Goal: Transaction & Acquisition: Purchase product/service

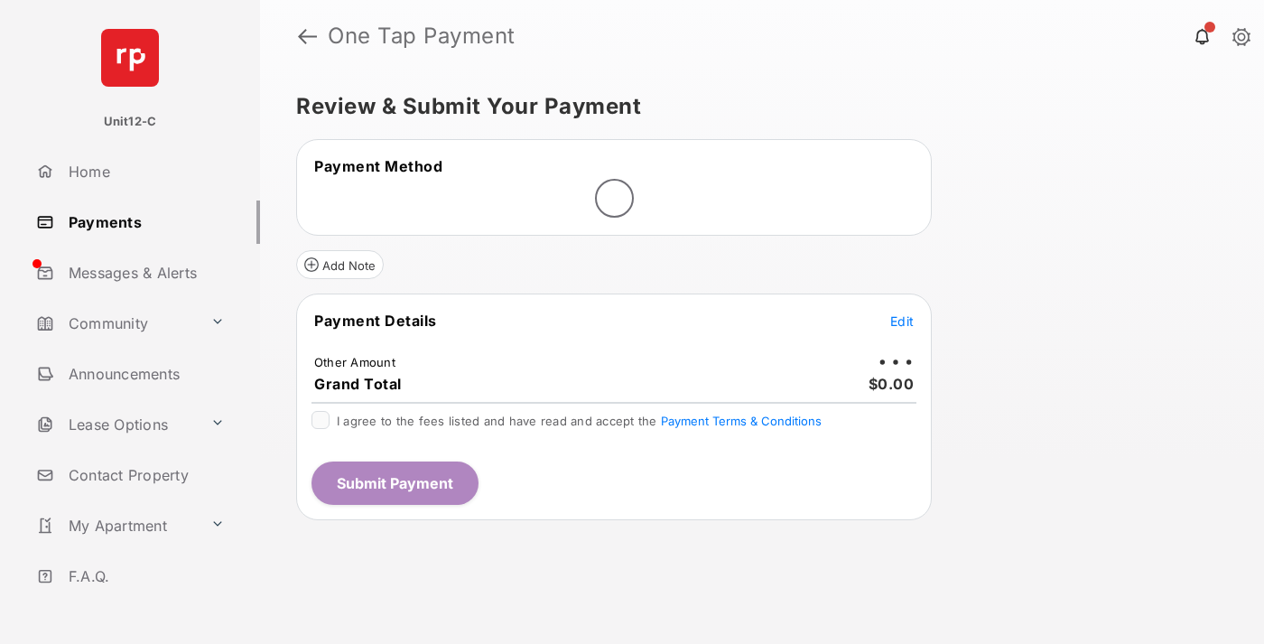
click at [902, 320] on span "Edit" at bounding box center [901, 320] width 23 height 15
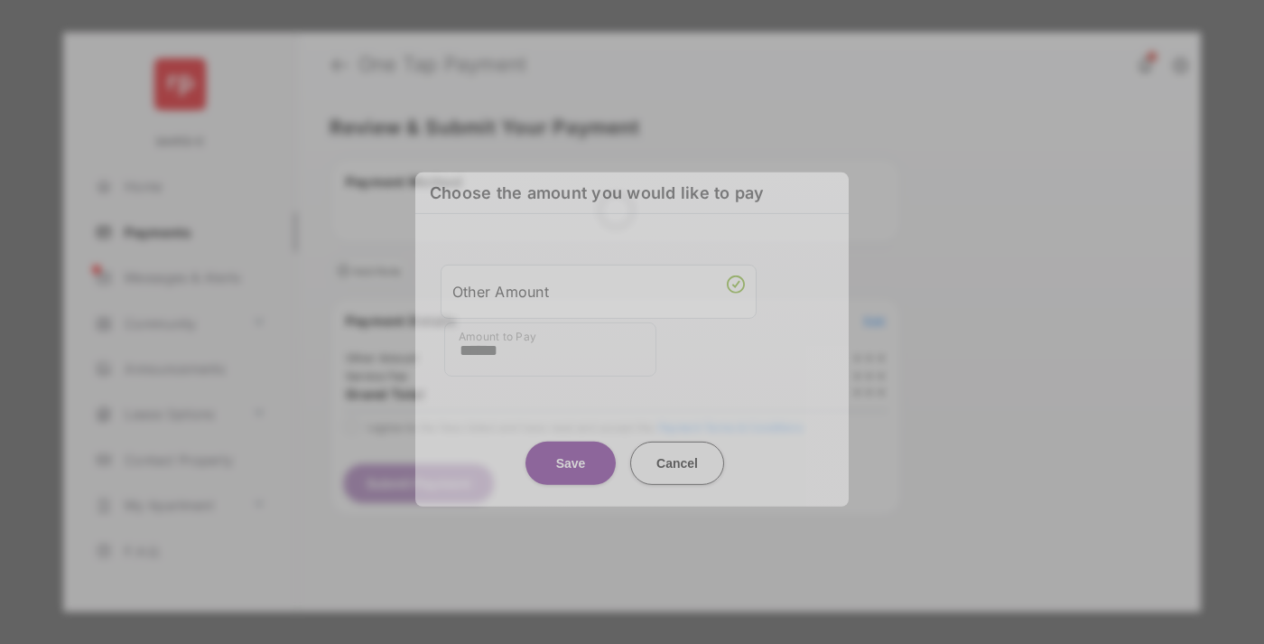
type input "******"
click at [570, 455] on button "Save" at bounding box center [570, 462] width 90 height 43
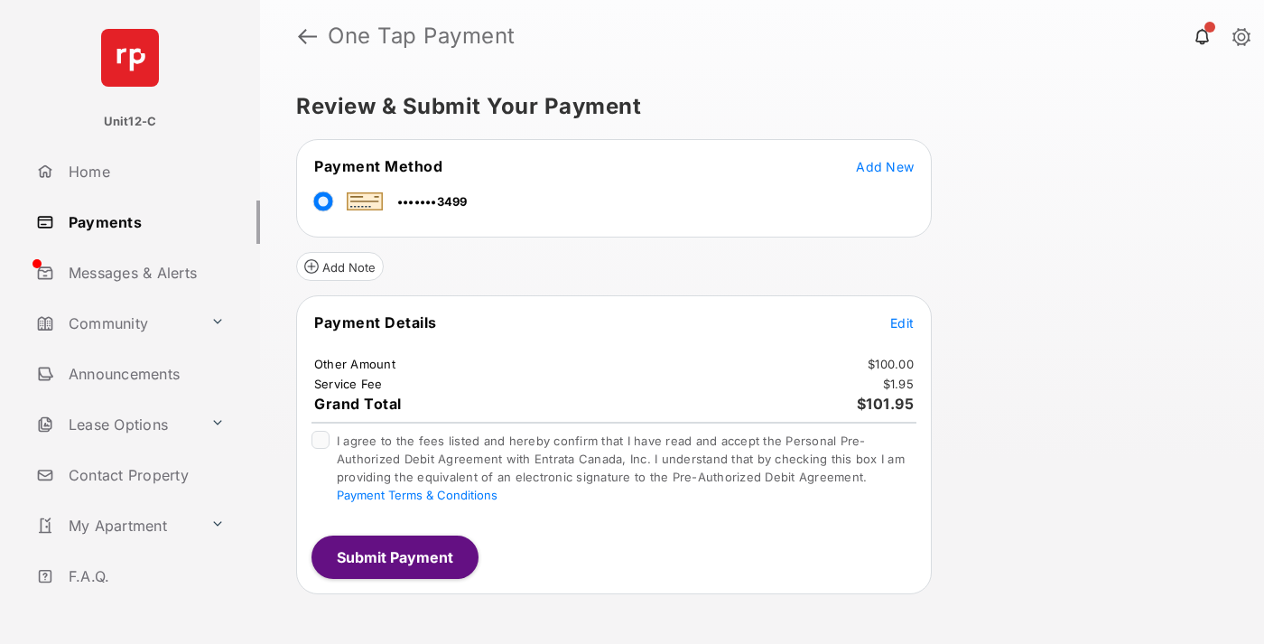
click at [902, 322] on span "Edit" at bounding box center [901, 322] width 23 height 15
click at [394, 556] on button "Submit Payment" at bounding box center [394, 556] width 167 height 43
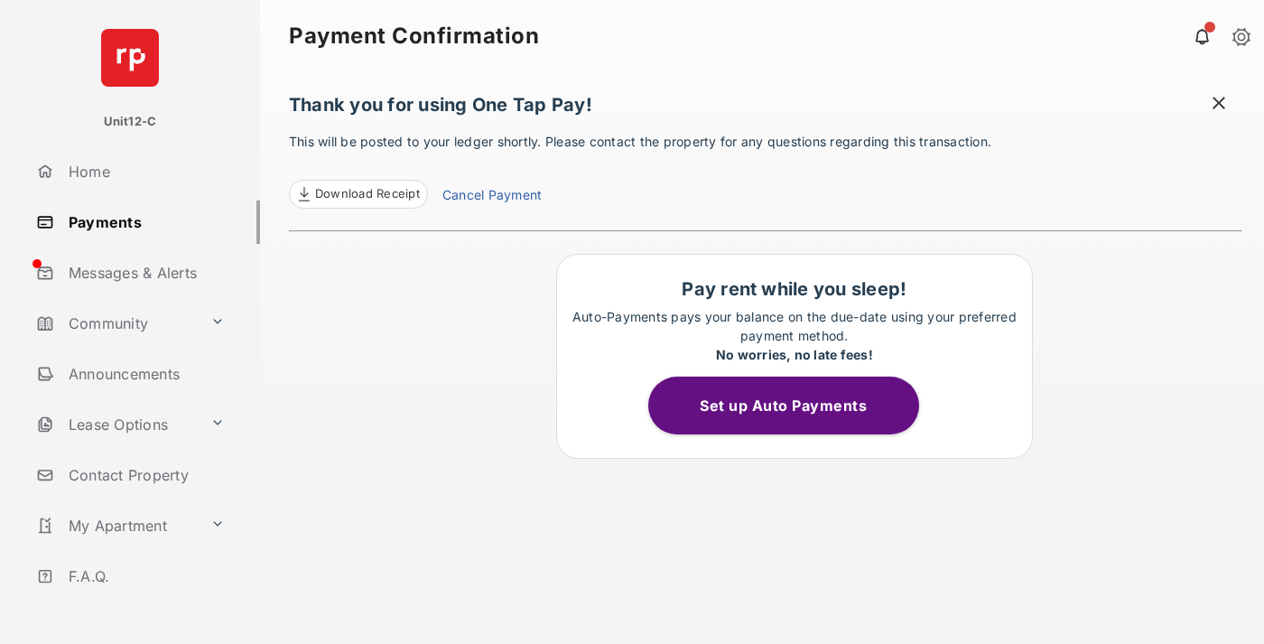
click at [1219, 105] on span at bounding box center [1219, 105] width 18 height 23
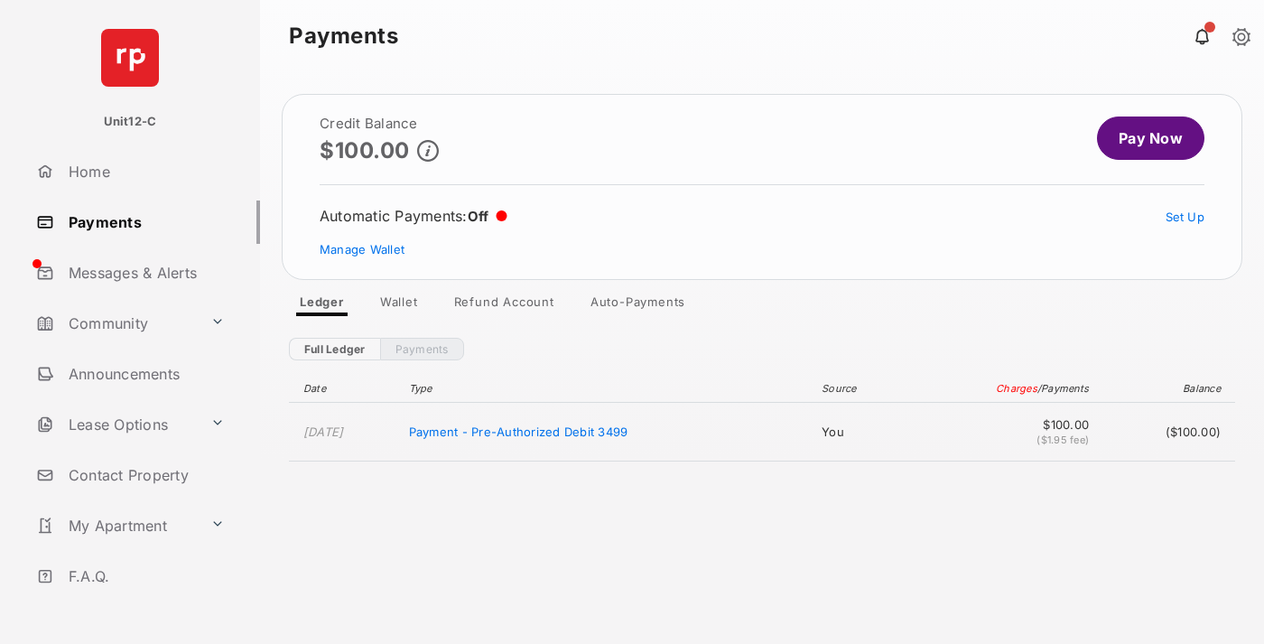
click at [362, 249] on link "Manage Wallet" at bounding box center [362, 249] width 85 height 14
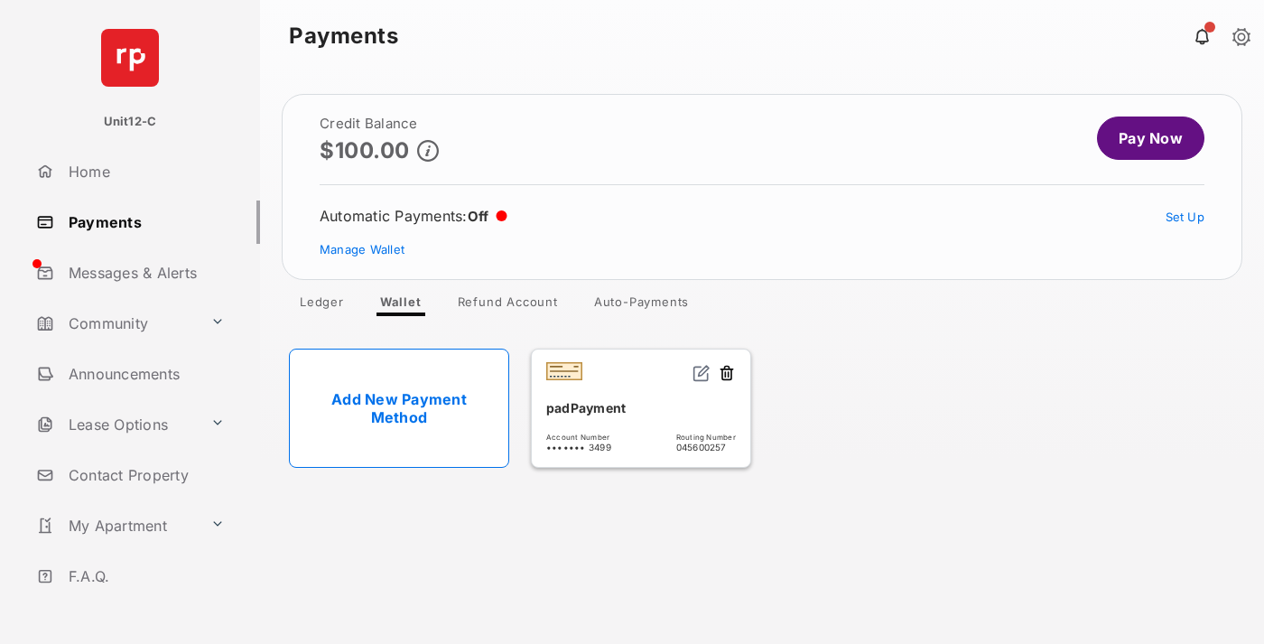
click at [727, 374] on button at bounding box center [727, 374] width 18 height 21
